Goal: Book appointment/travel/reservation

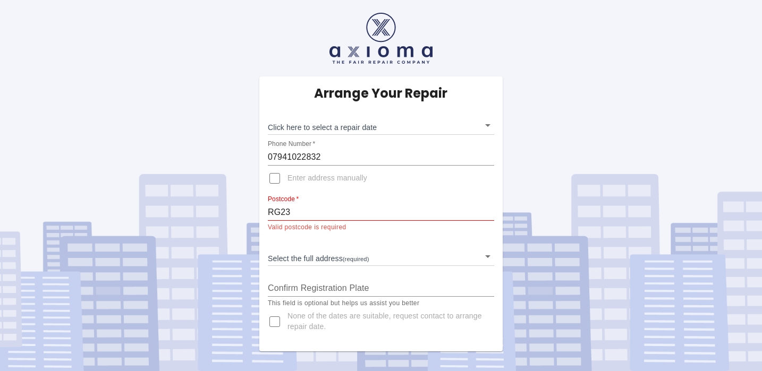
click at [369, 133] on body "Arrange Your Repair Click here to select a repair date ​ Phone Number   * 07941…" at bounding box center [381, 185] width 762 height 371
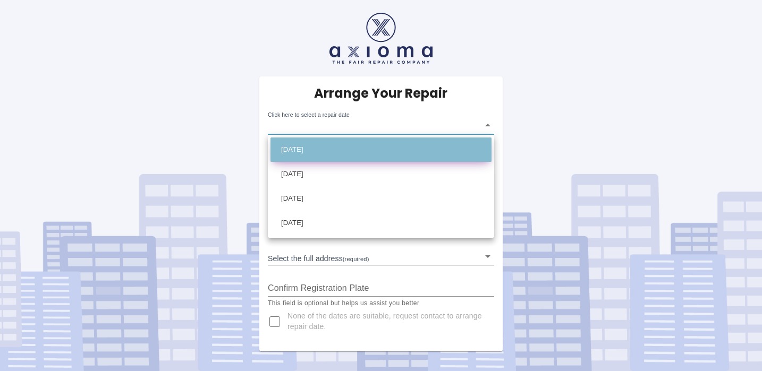
click at [349, 154] on li "Sat Sep 20 2025" at bounding box center [380, 150] width 221 height 24
type input "2025-09-20T00:00:00.000Z"
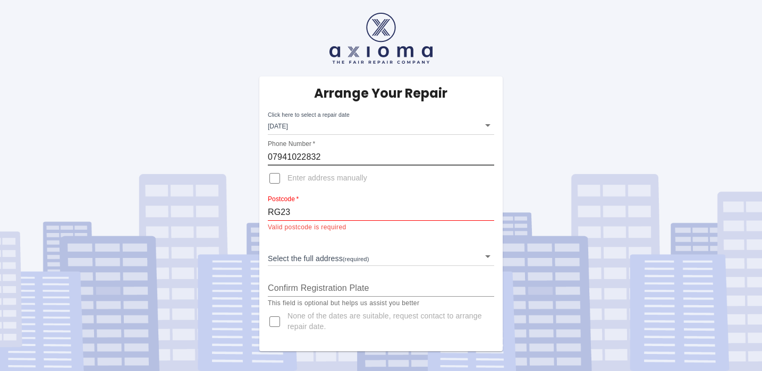
click at [320, 156] on input "07941022832" at bounding box center [381, 157] width 226 height 17
type input "07795682122"
click at [289, 212] on input "RG23" at bounding box center [381, 212] width 226 height 17
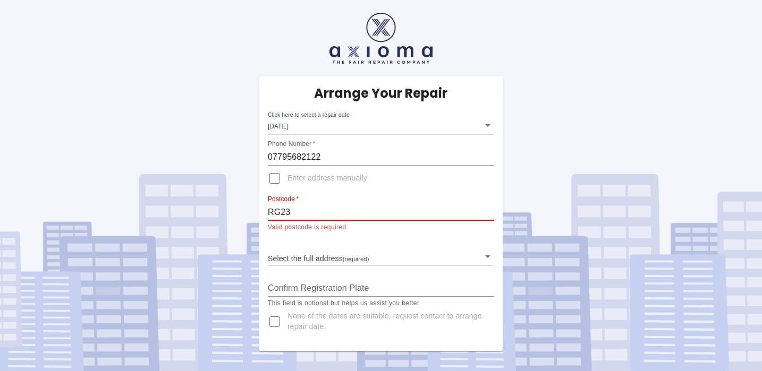
click at [289, 212] on input "RG23" at bounding box center [381, 212] width 226 height 17
paste input "4 9RD"
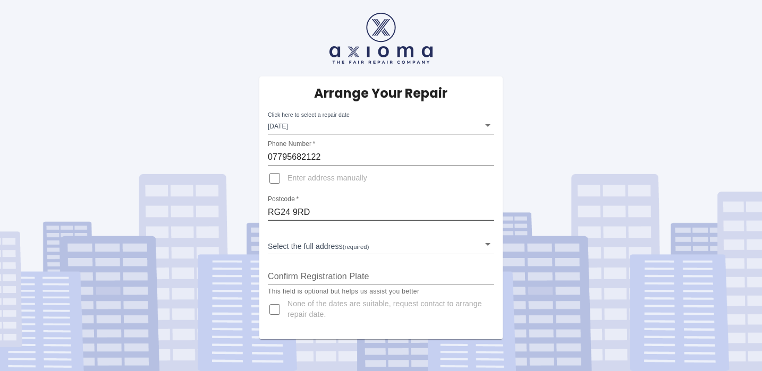
type input "RG24 9RD"
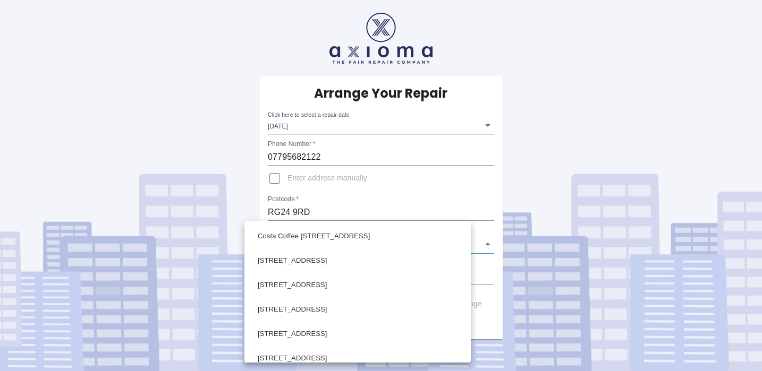
click at [363, 250] on body "Arrange Your Repair Click here to select a repair date Sat Sep 20 2025 2025-09-…" at bounding box center [381, 185] width 762 height 371
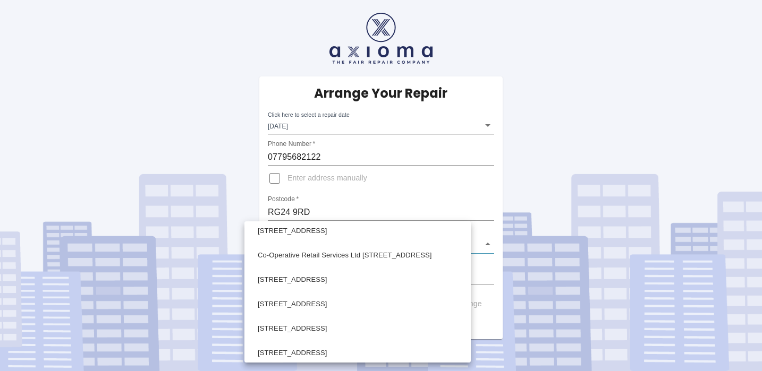
scroll to position [159, 0]
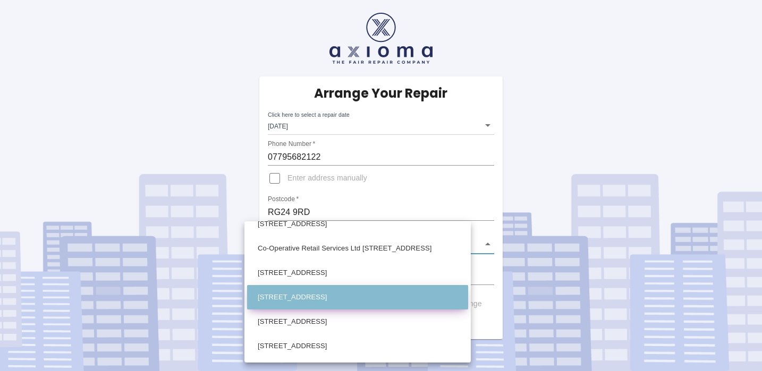
click at [352, 295] on li "18 Greenlands Road Basingstoke Hampshire" at bounding box center [357, 297] width 221 height 24
type input "18 Greenlands Road Basingstoke Hampshire"
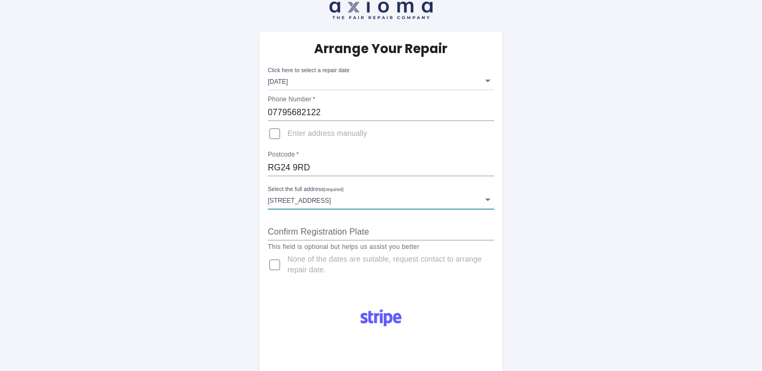
scroll to position [46, 0]
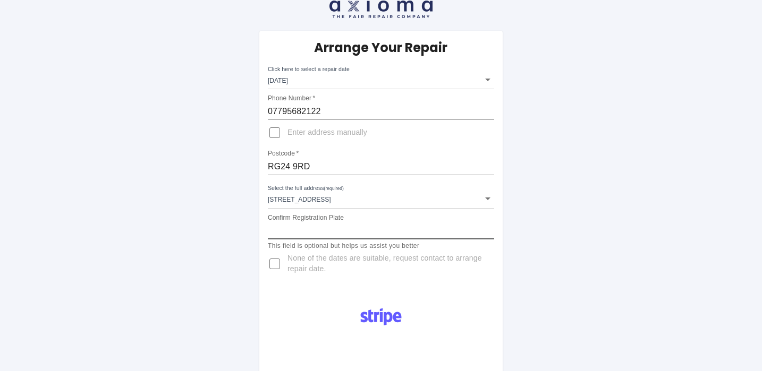
click at [311, 229] on input "Confirm Registration Plate" at bounding box center [381, 231] width 226 height 17
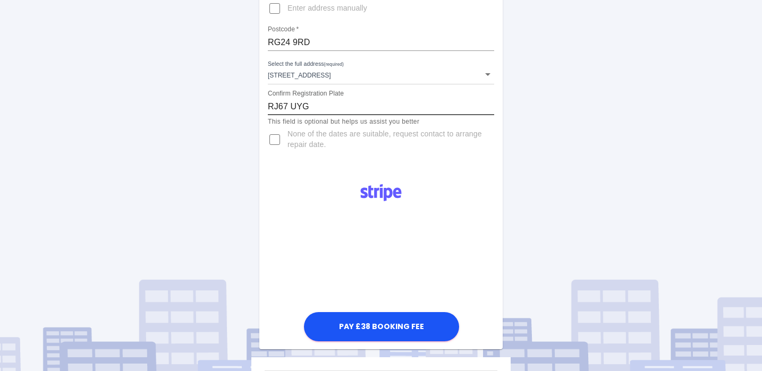
scroll to position [172, 0]
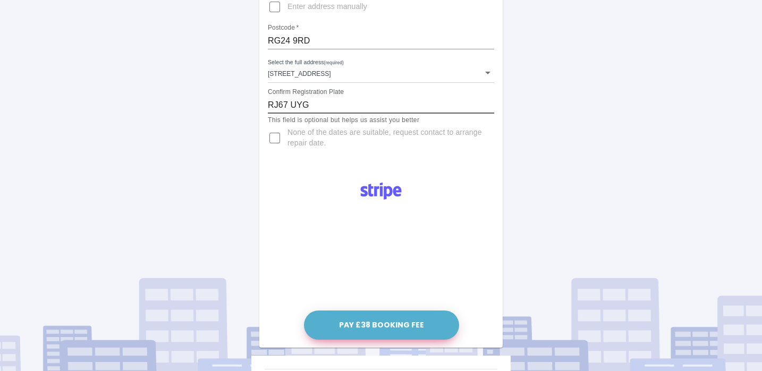
type input "RJ67 UYG"
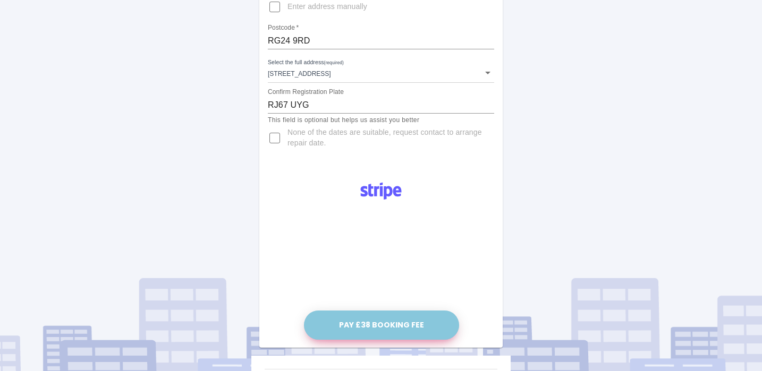
click at [377, 319] on button "Pay £38 Booking Fee" at bounding box center [381, 325] width 155 height 29
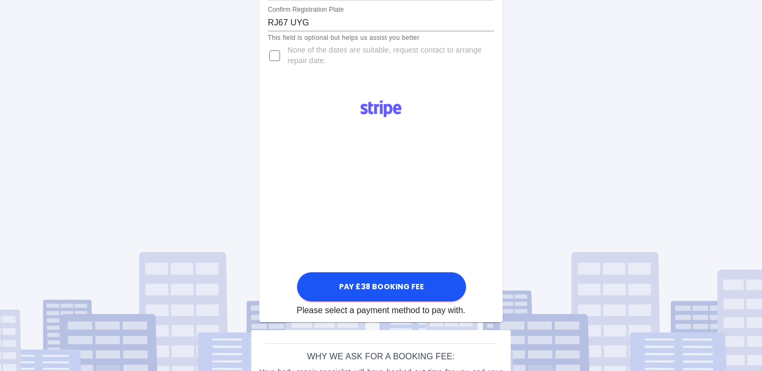
scroll to position [269, 0]
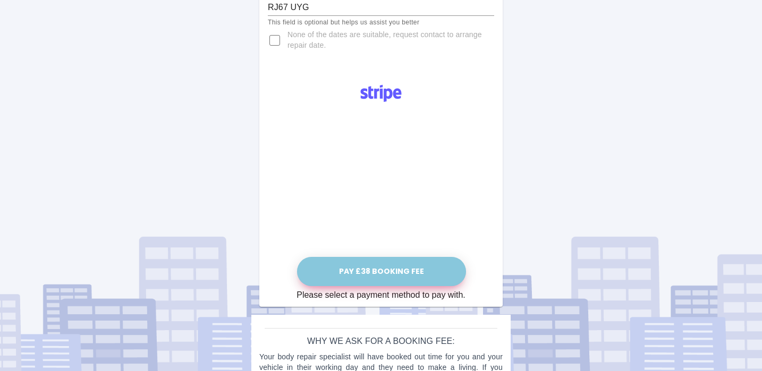
click at [396, 265] on button "Pay £38 Booking Fee" at bounding box center [381, 271] width 169 height 29
